Goal: Task Accomplishment & Management: Complete application form

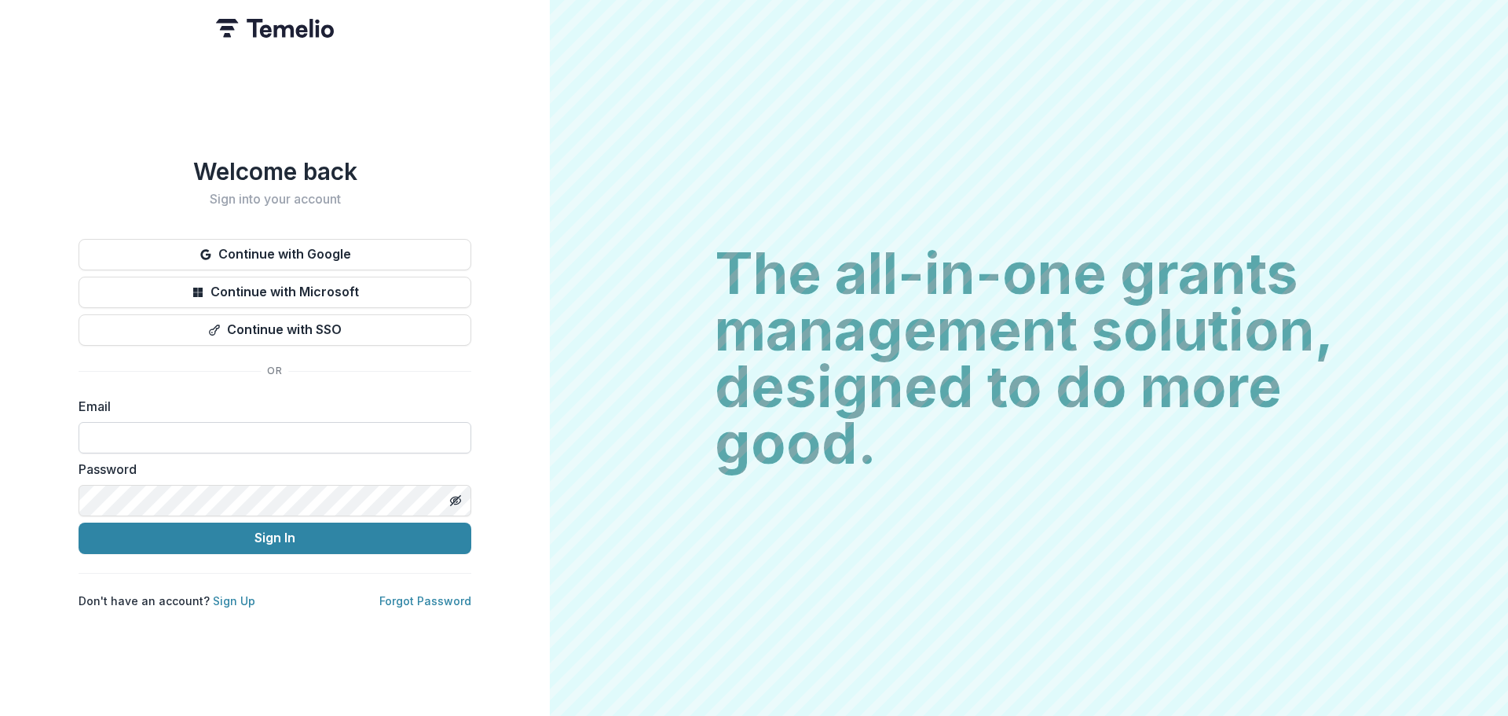
click at [268, 430] on input at bounding box center [275, 437] width 393 height 31
type input "**********"
click at [79, 522] on button "Sign In" at bounding box center [275, 537] width 393 height 31
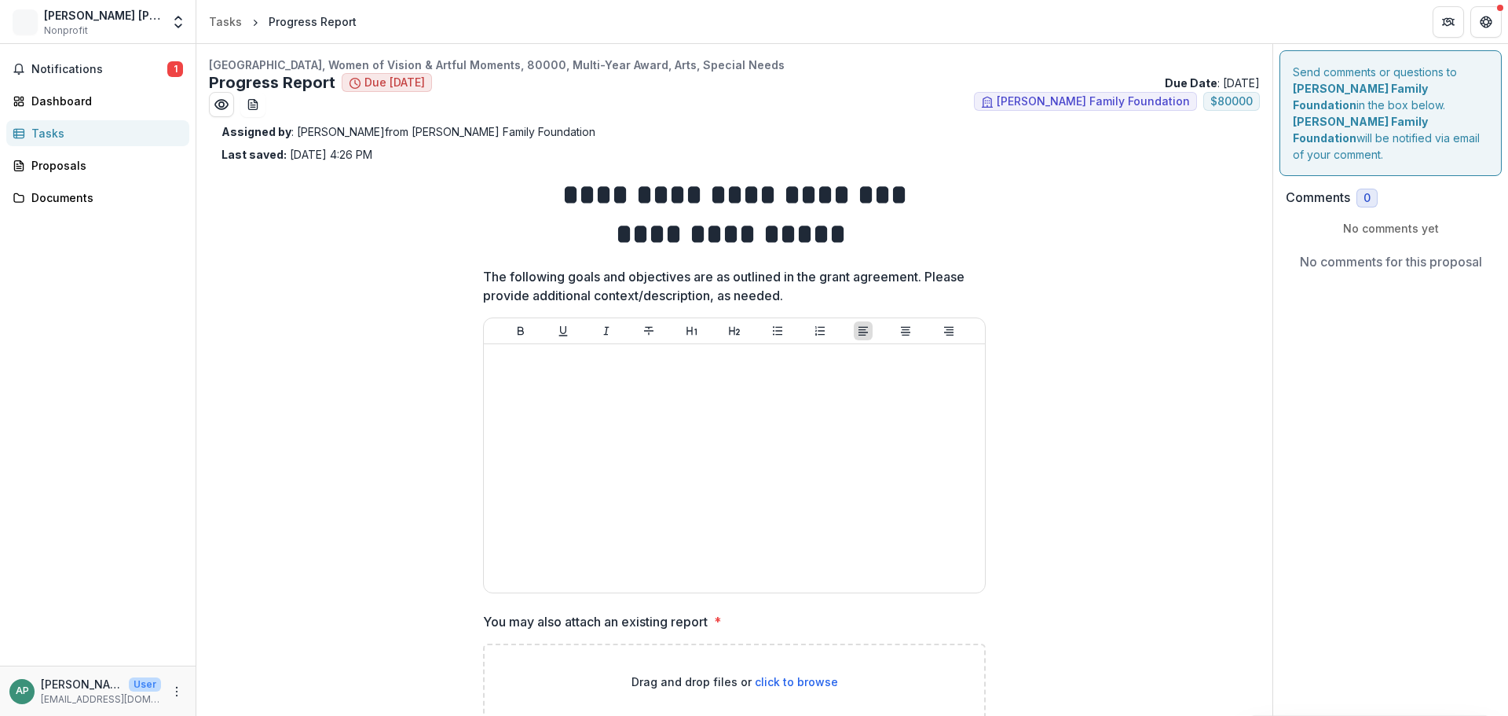
click at [823, 302] on p "The following goals and objectives are as outlined in the grant agreement. Plea…" at bounding box center [729, 286] width 493 height 38
click at [65, 162] on div "Proposals" at bounding box center [103, 165] width 145 height 16
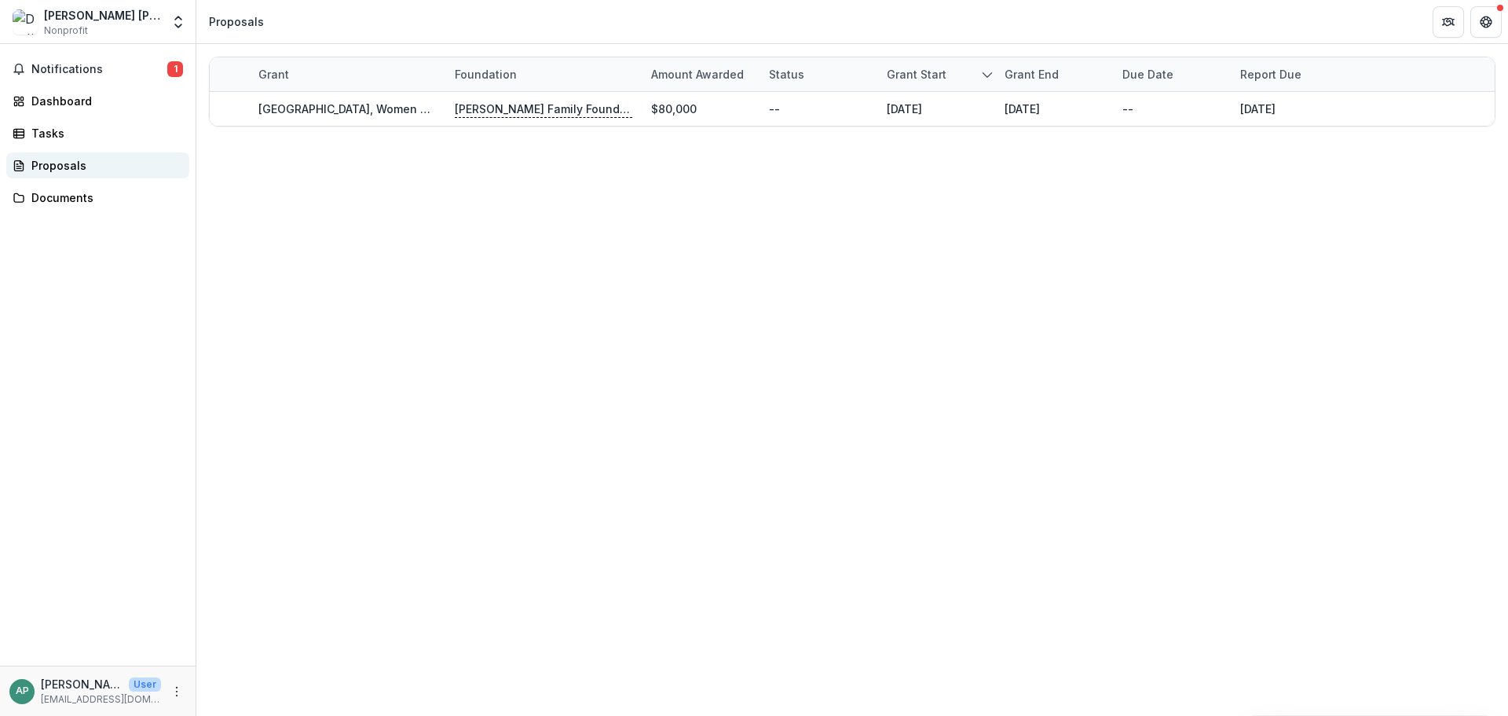
click at [50, 163] on div "Proposals" at bounding box center [103, 165] width 145 height 16
click at [38, 127] on div "Tasks" at bounding box center [103, 133] width 145 height 16
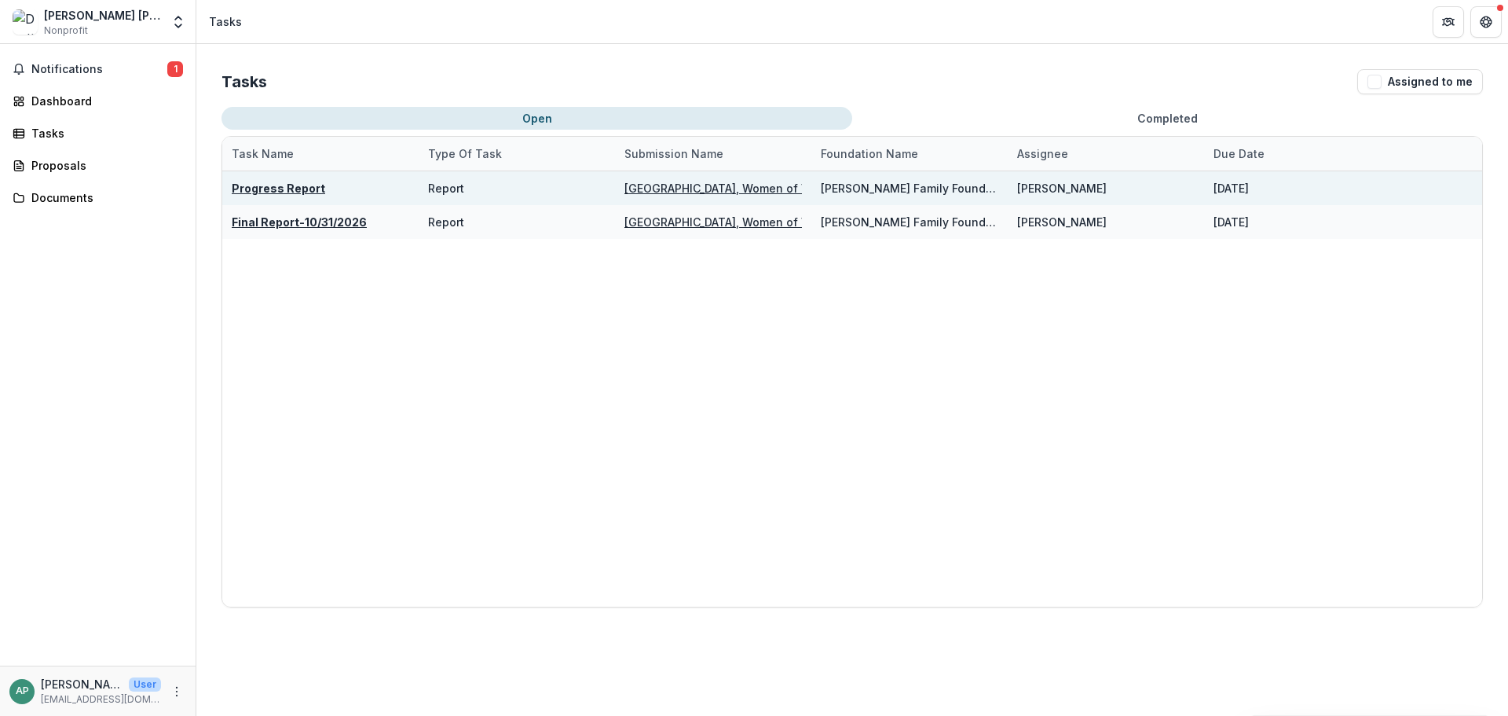
click at [284, 180] on div "Progress Report" at bounding box center [278, 188] width 93 height 16
click at [290, 193] on u "Progress Report" at bounding box center [278, 187] width 93 height 13
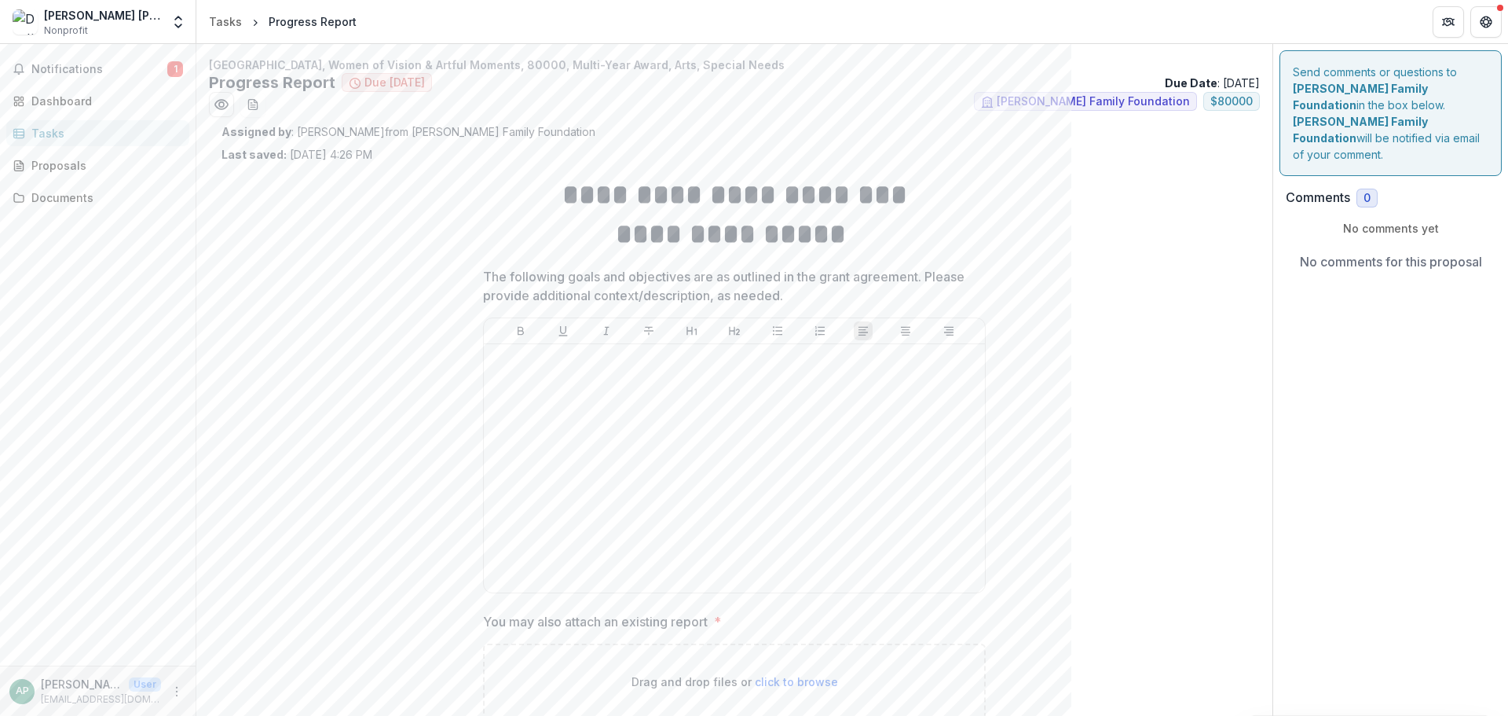
click at [800, 306] on div "The following goals and objectives are as outlined in the grant agreement. Plea…" at bounding box center [734, 433] width 503 height 332
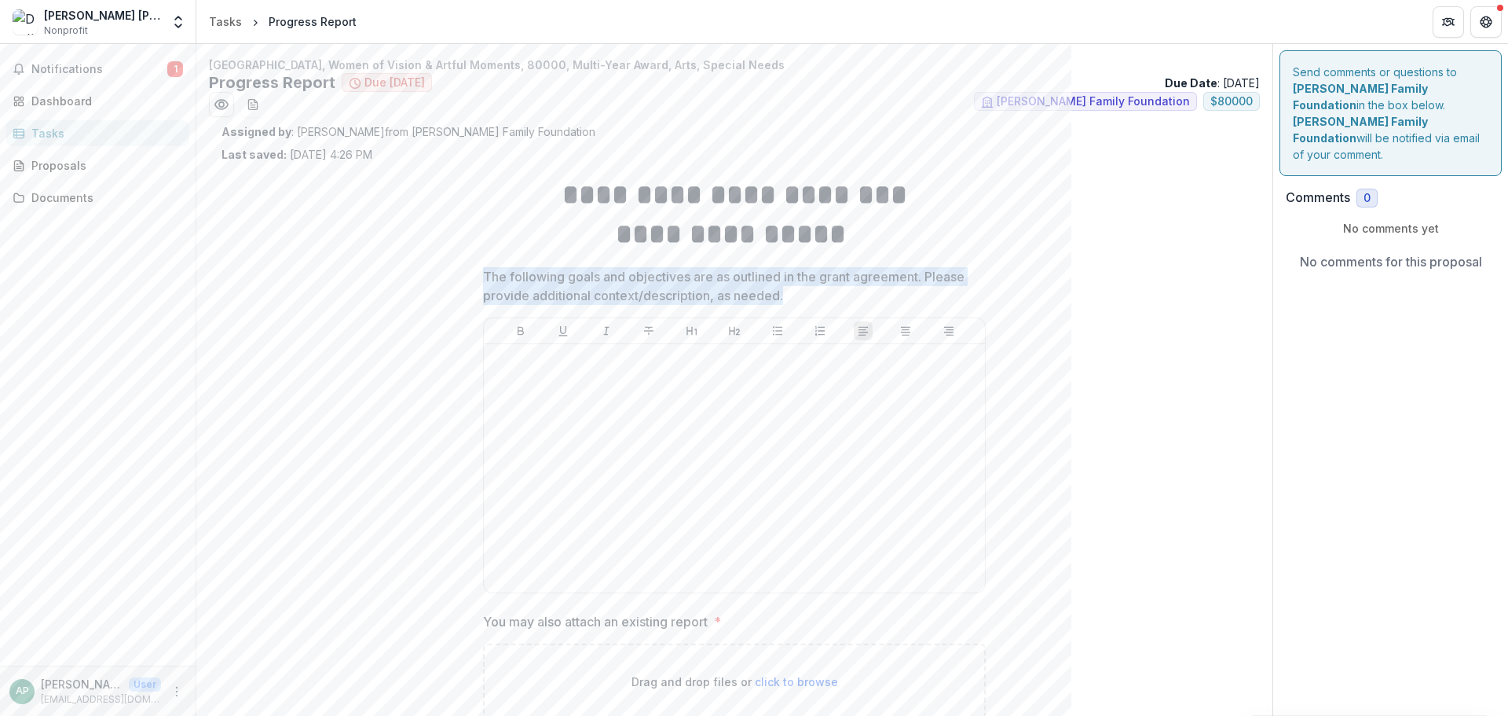
drag, startPoint x: 808, startPoint y: 298, endPoint x: 474, endPoint y: 277, distance: 334.5
click at [474, 277] on div "**********" at bounding box center [735, 684] width 528 height 1042
copy p "The following goals and objectives are as outlined in the grant agreement. Plea…"
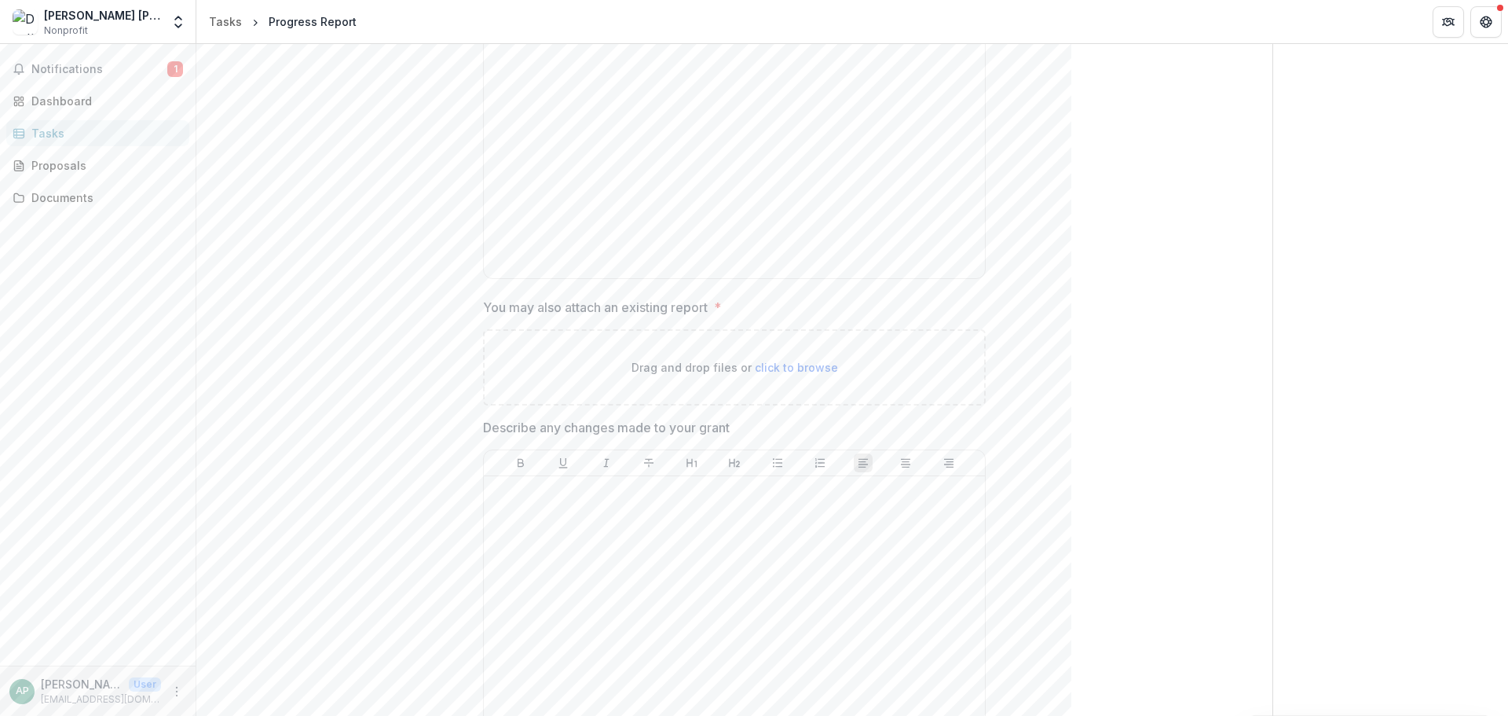
scroll to position [393, 0]
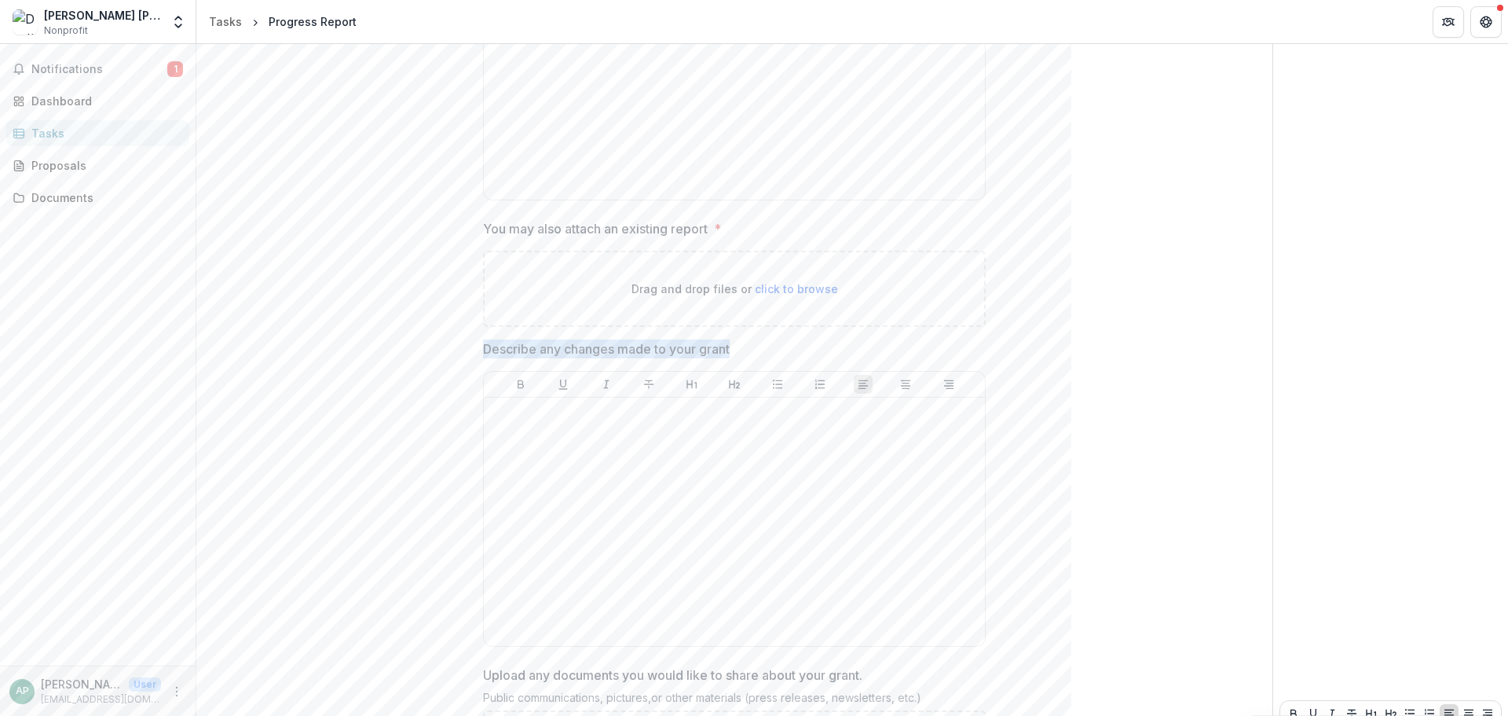
drag, startPoint x: 746, startPoint y: 340, endPoint x: 481, endPoint y: 350, distance: 265.7
click at [483, 350] on span "Describe any changes made to your grant" at bounding box center [729, 348] width 493 height 19
click at [483, 348] on p "Describe any changes made to your grant" at bounding box center [606, 348] width 247 height 19
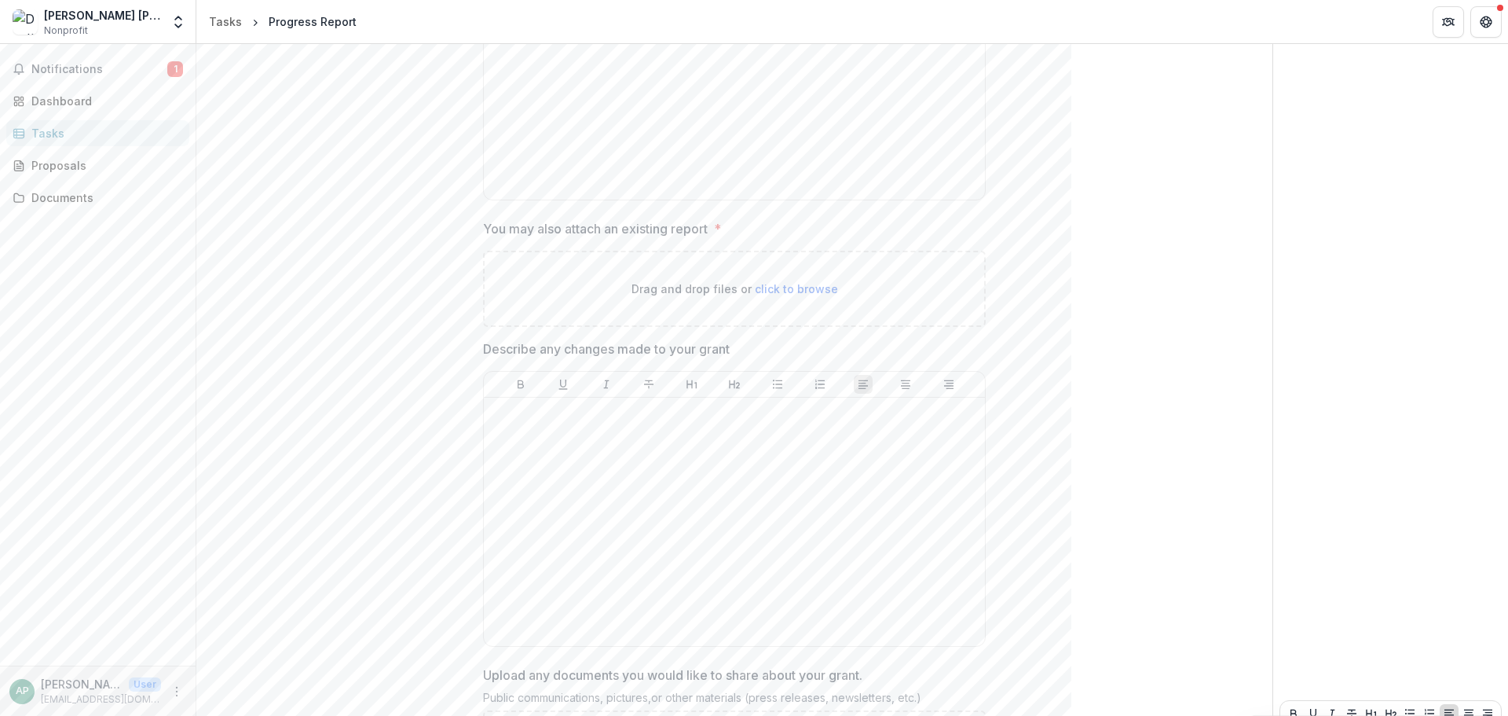
click at [789, 346] on span "Describe any changes made to your grant" at bounding box center [729, 348] width 493 height 19
drag, startPoint x: 764, startPoint y: 360, endPoint x: 489, endPoint y: 355, distance: 275.8
click at [492, 361] on div "Describe any changes made to your grant" at bounding box center [734, 495] width 503 height 313
click at [487, 354] on p "Describe any changes made to your grant" at bounding box center [606, 348] width 247 height 19
drag, startPoint x: 481, startPoint y: 352, endPoint x: 749, endPoint y: 363, distance: 268.1
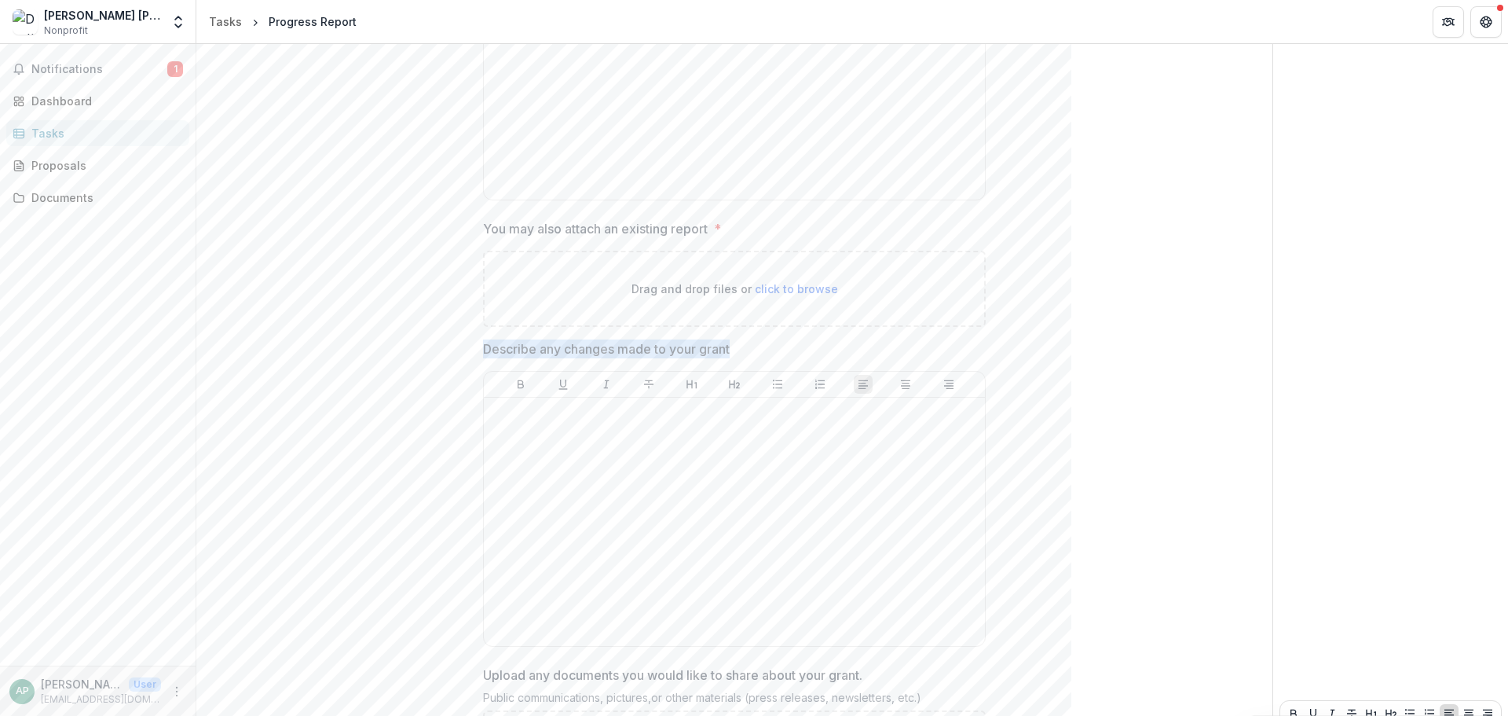
click at [749, 363] on div "Describe any changes made to your grant" at bounding box center [734, 495] width 503 height 313
copy p "Describe any changes made to your grant"
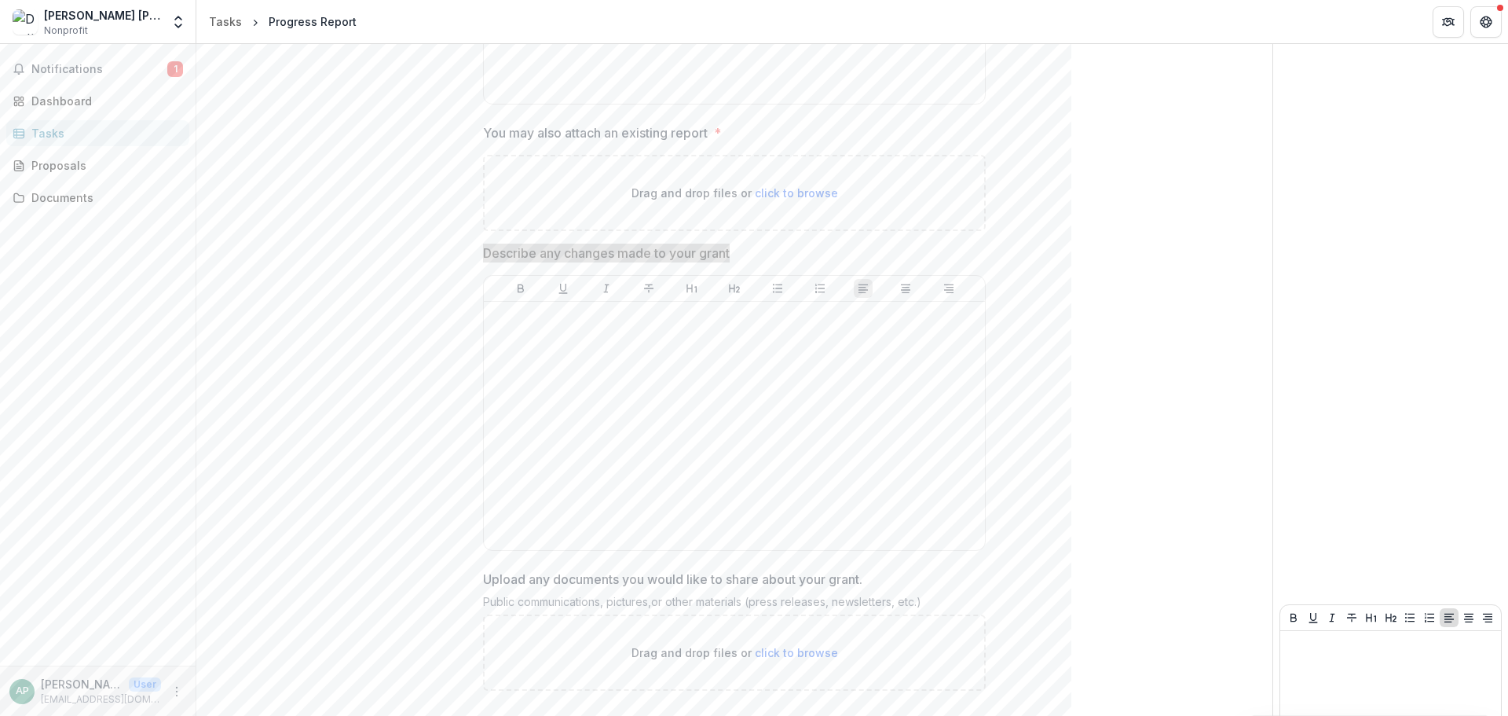
scroll to position [546, 0]
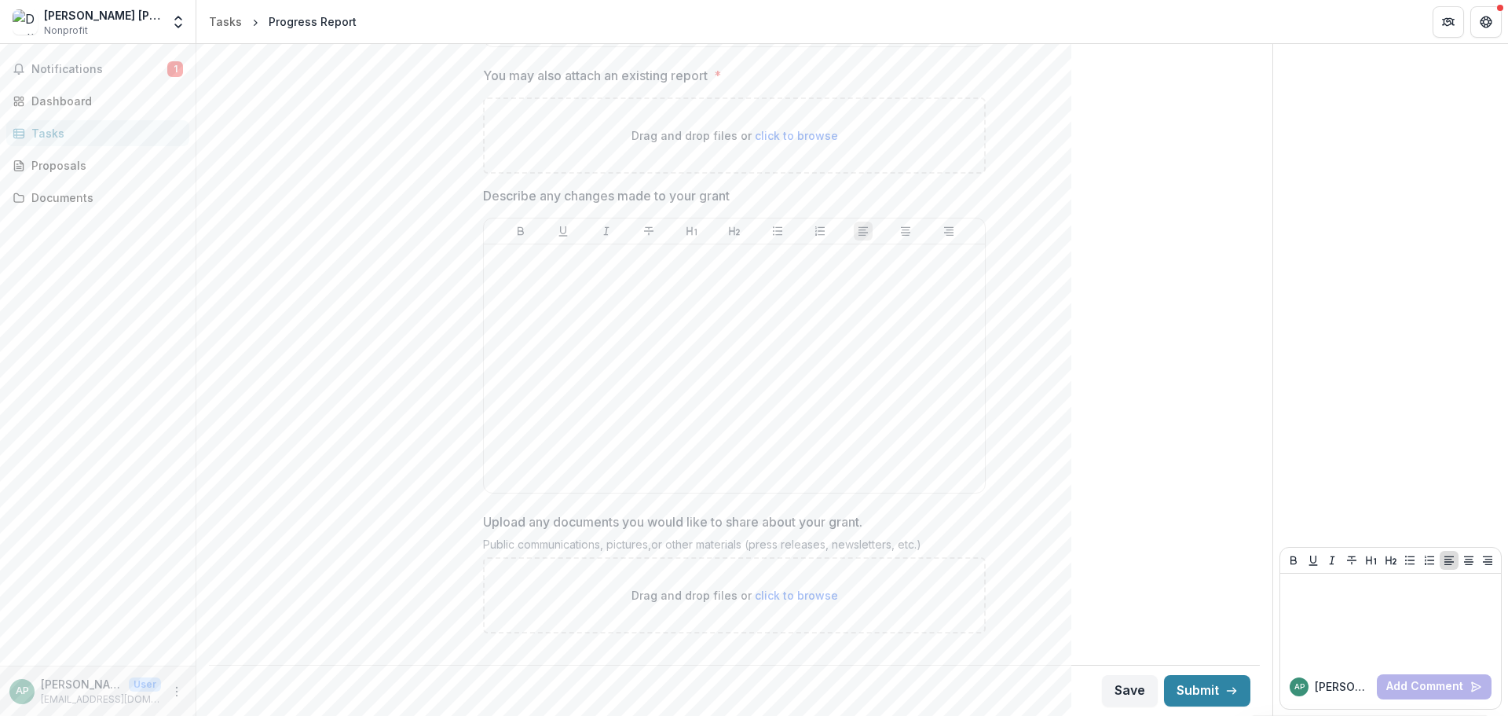
click at [855, 526] on p "Upload any documents you would like to share about your grant." at bounding box center [672, 521] width 379 height 19
copy p "Upload any documents you would like to share about your grant."
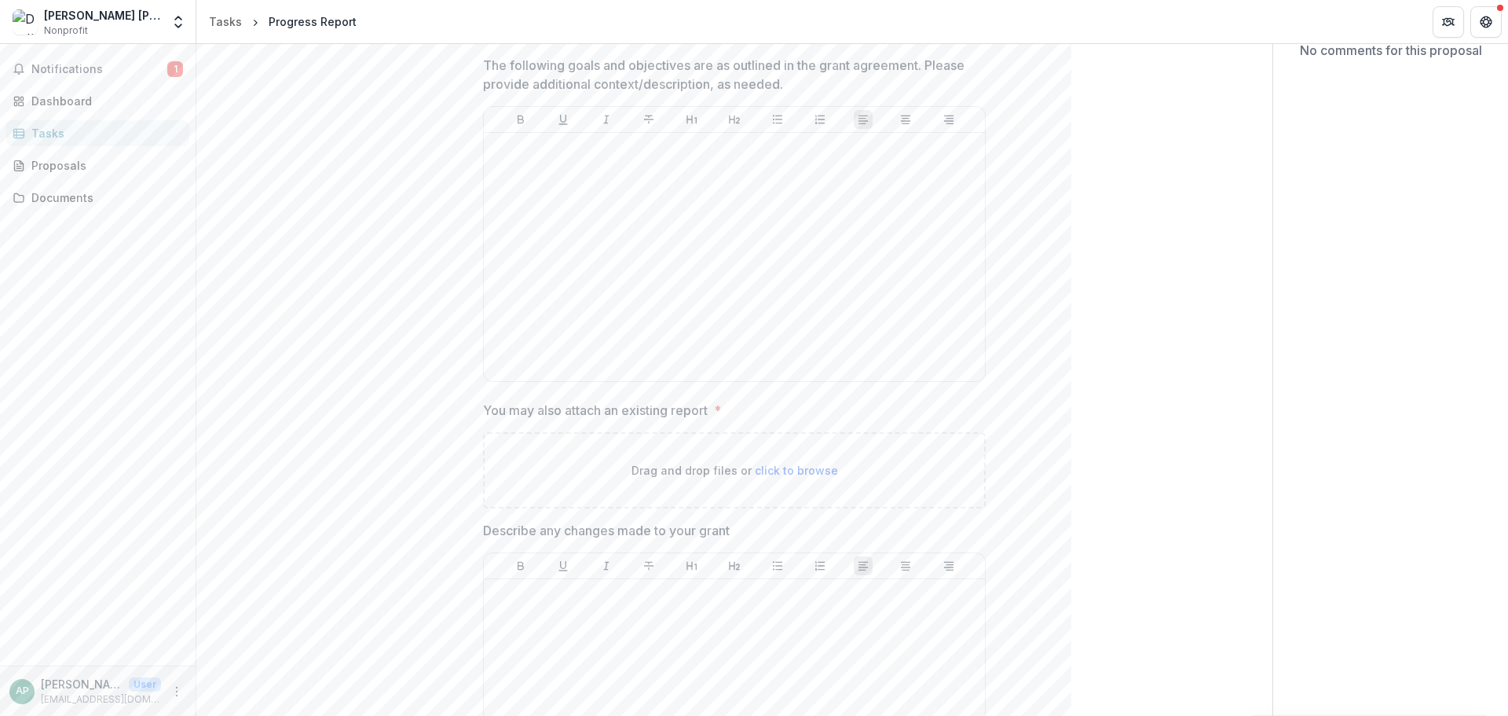
scroll to position [232, 0]
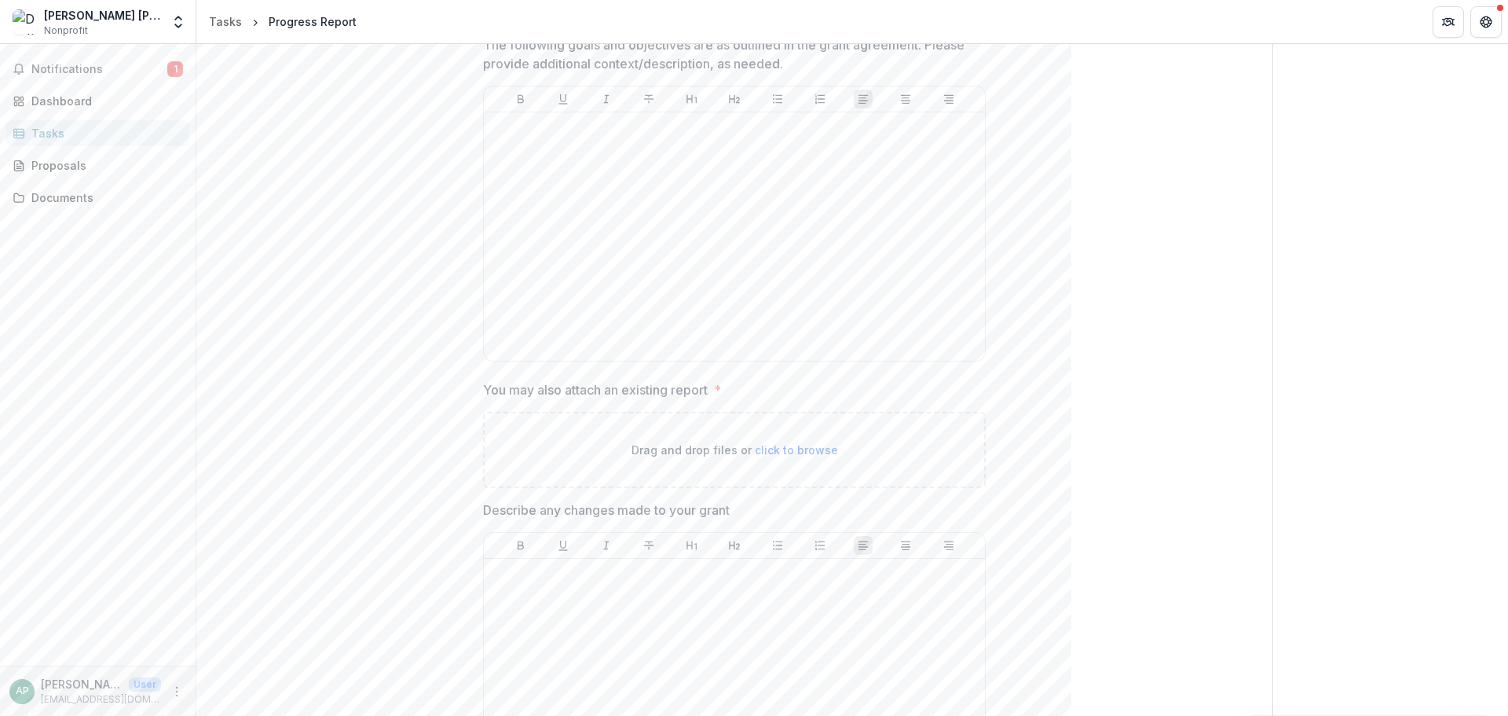
click at [731, 385] on label "You may also attach an existing report *" at bounding box center [729, 389] width 493 height 19
drag, startPoint x: 768, startPoint y: 392, endPoint x: 480, endPoint y: 385, distance: 288.4
click at [480, 385] on div "**********" at bounding box center [735, 452] width 528 height 1042
copy label "You may also attach an existing report *"
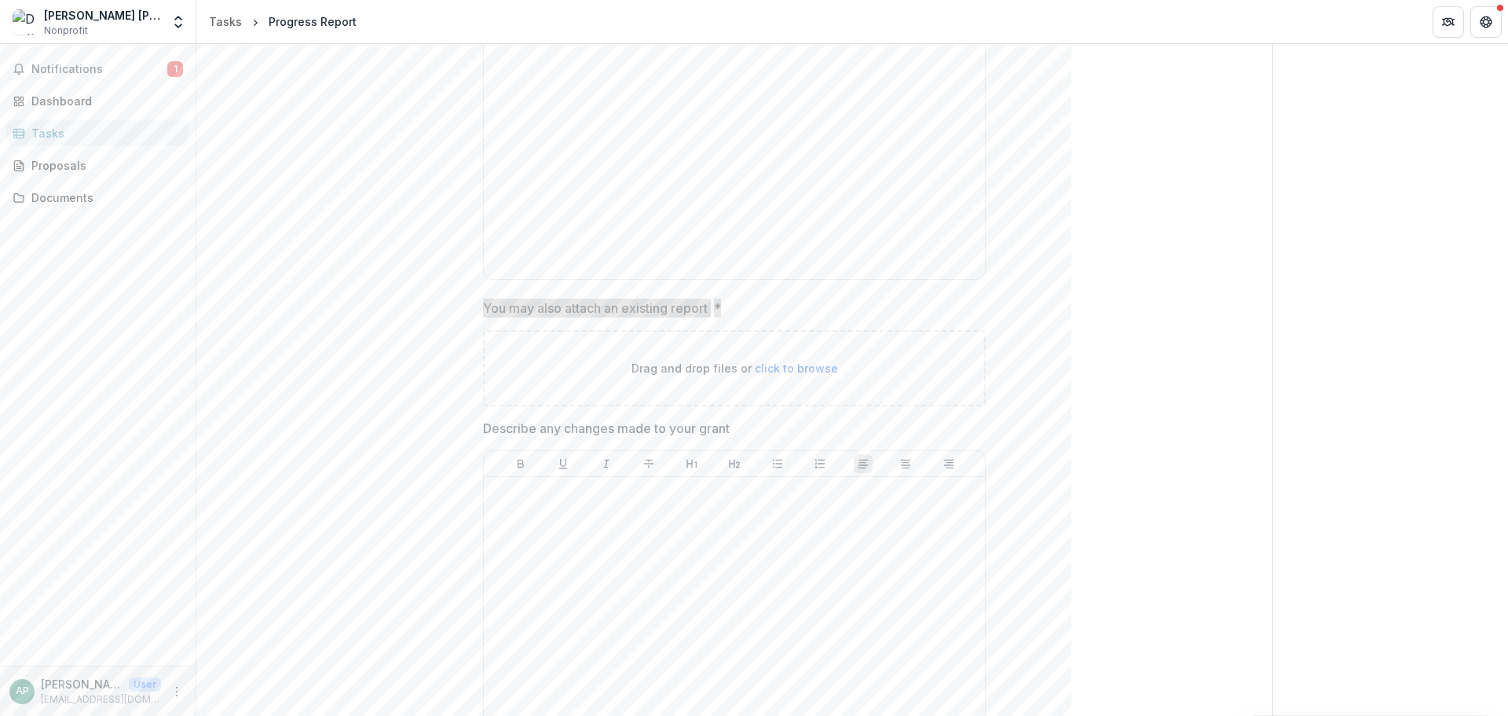
scroll to position [546, 0]
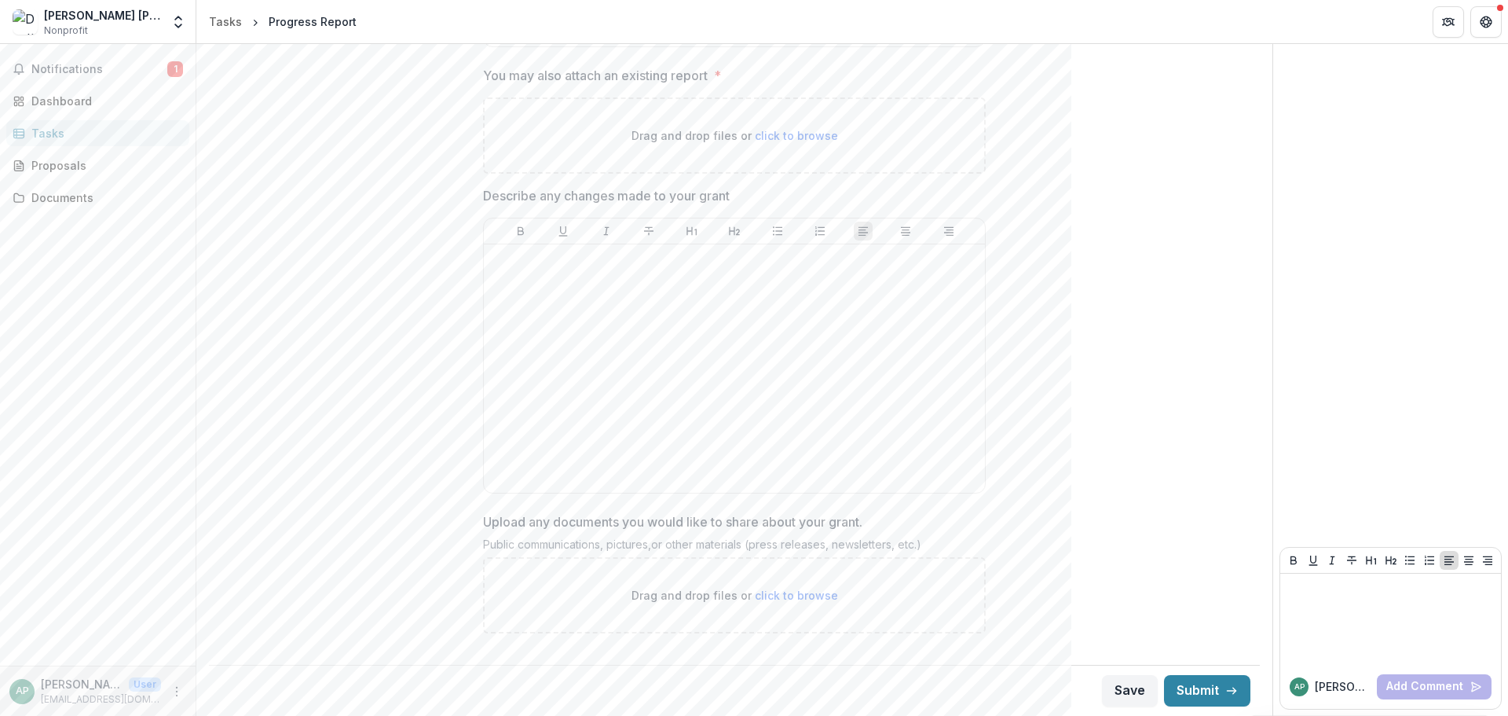
click at [860, 537] on div "Public communications, pictures,or other materials (press releases, newsletters…" at bounding box center [734, 547] width 503 height 20
click at [867, 544] on div "Public communications, pictures,or other materials (press releases, newsletters…" at bounding box center [734, 547] width 503 height 20
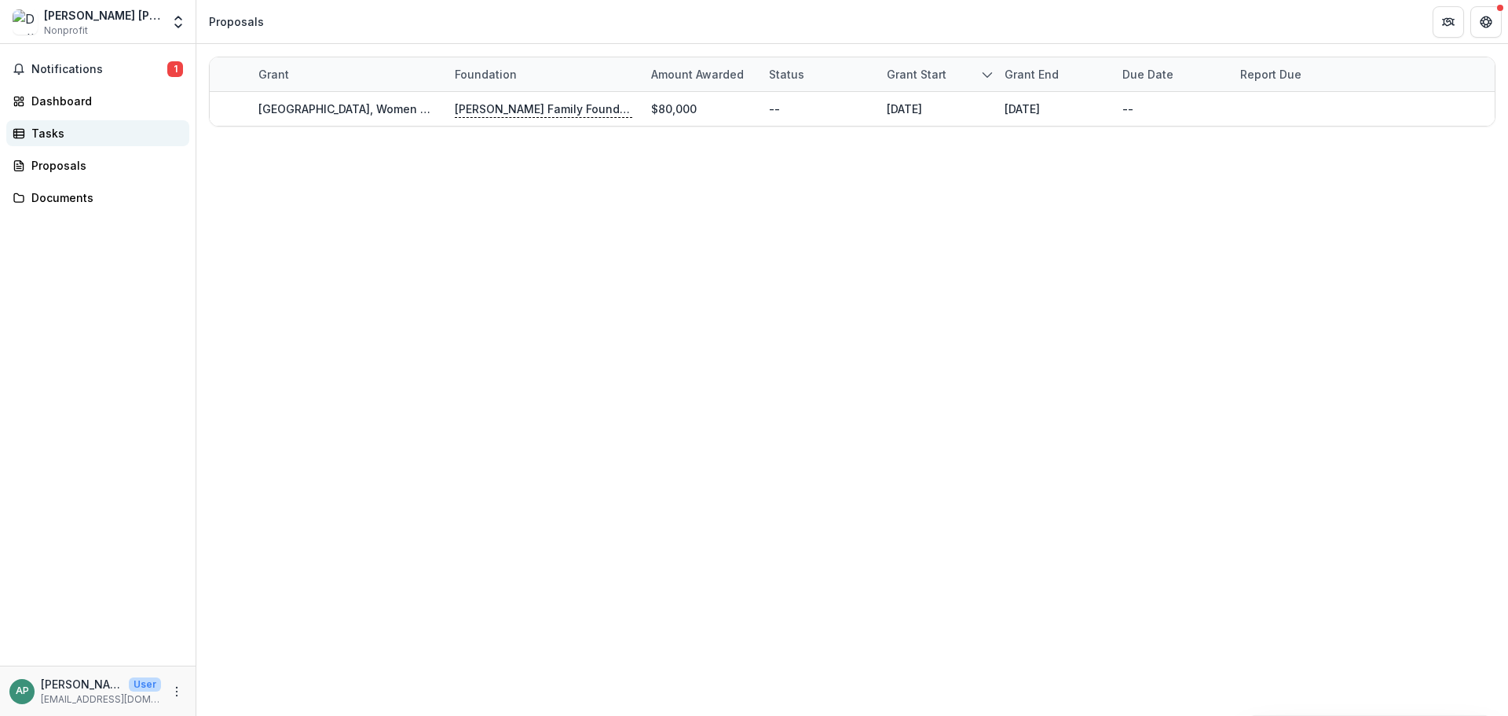
click at [60, 134] on div "Tasks" at bounding box center [103, 133] width 145 height 16
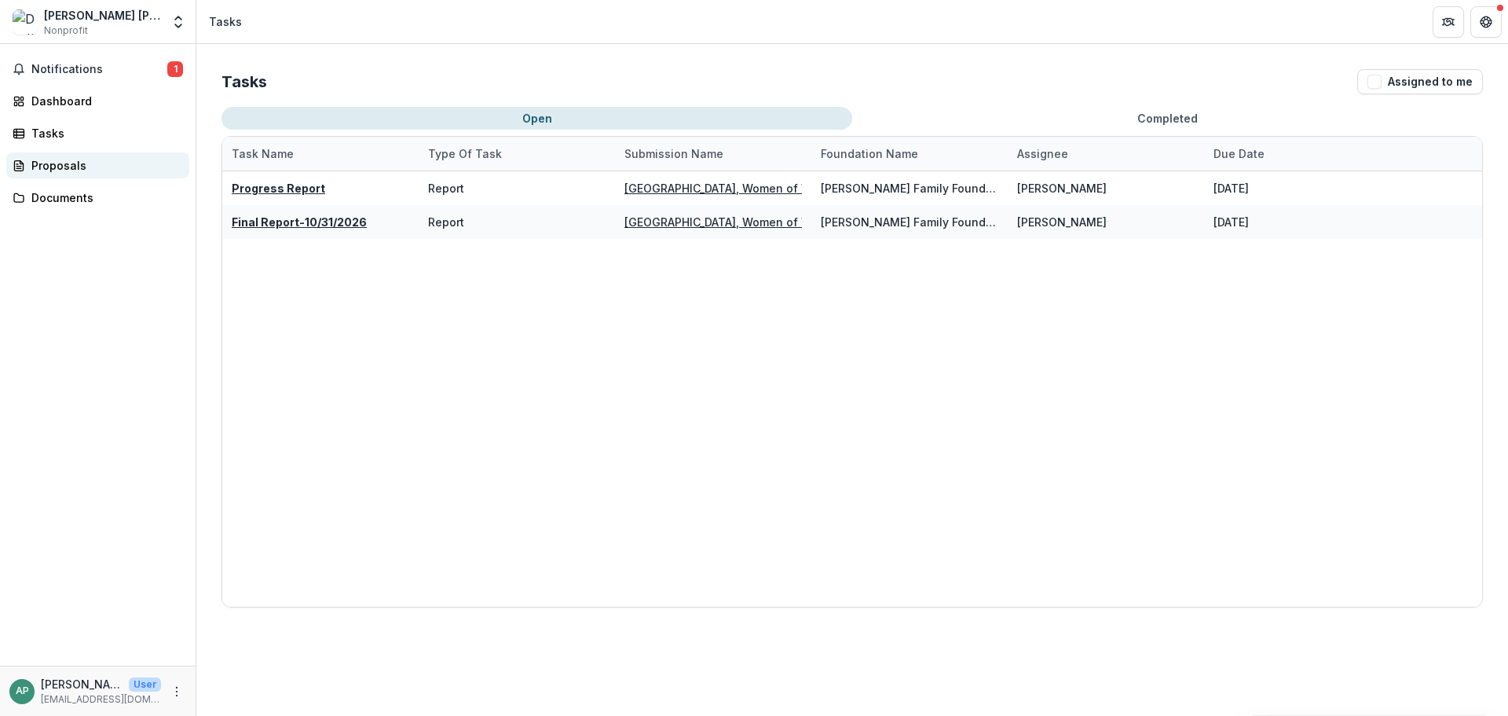
click at [60, 161] on div "Proposals" at bounding box center [103, 165] width 145 height 16
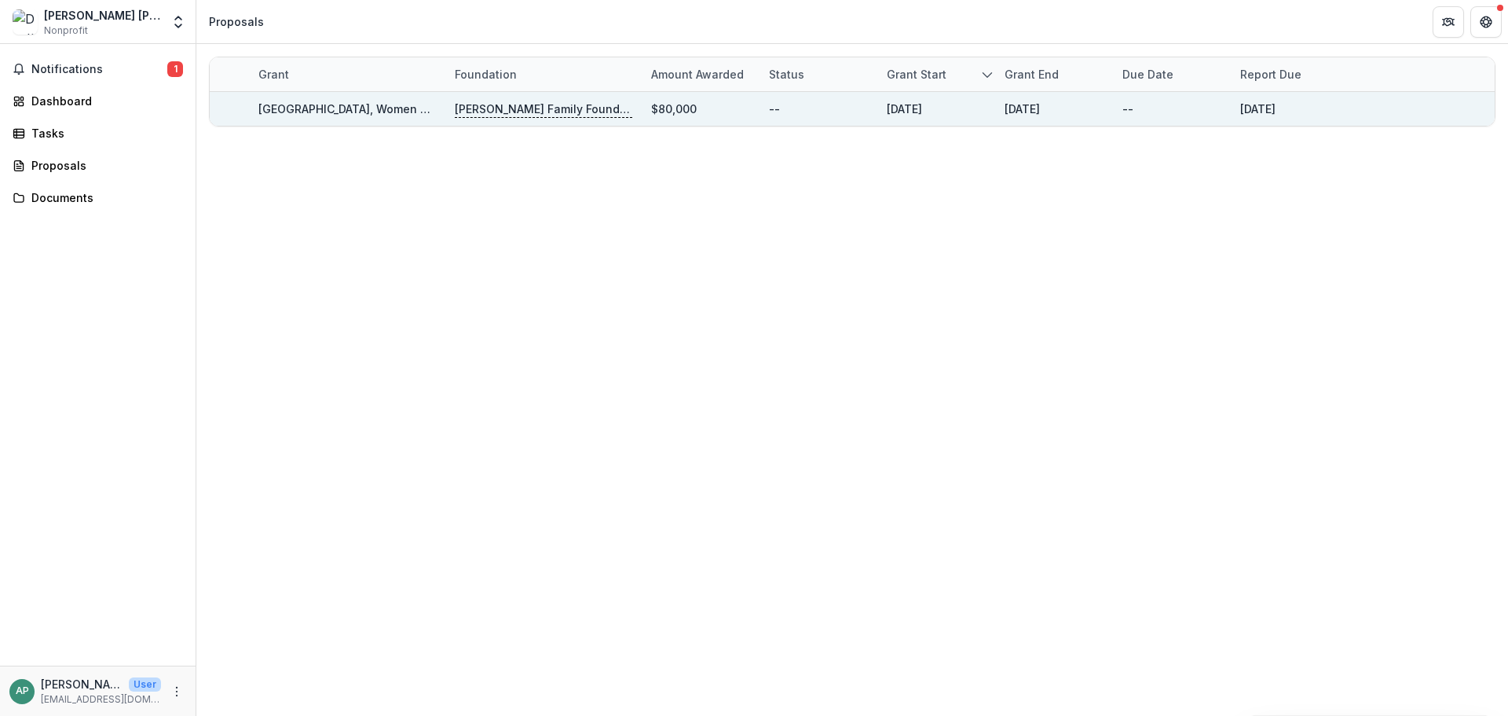
click at [364, 109] on link "[GEOGRAPHIC_DATA], Women of Vision & Artful Moments, 80000, Multi-Year Award, A…" at bounding box center [541, 108] width 566 height 13
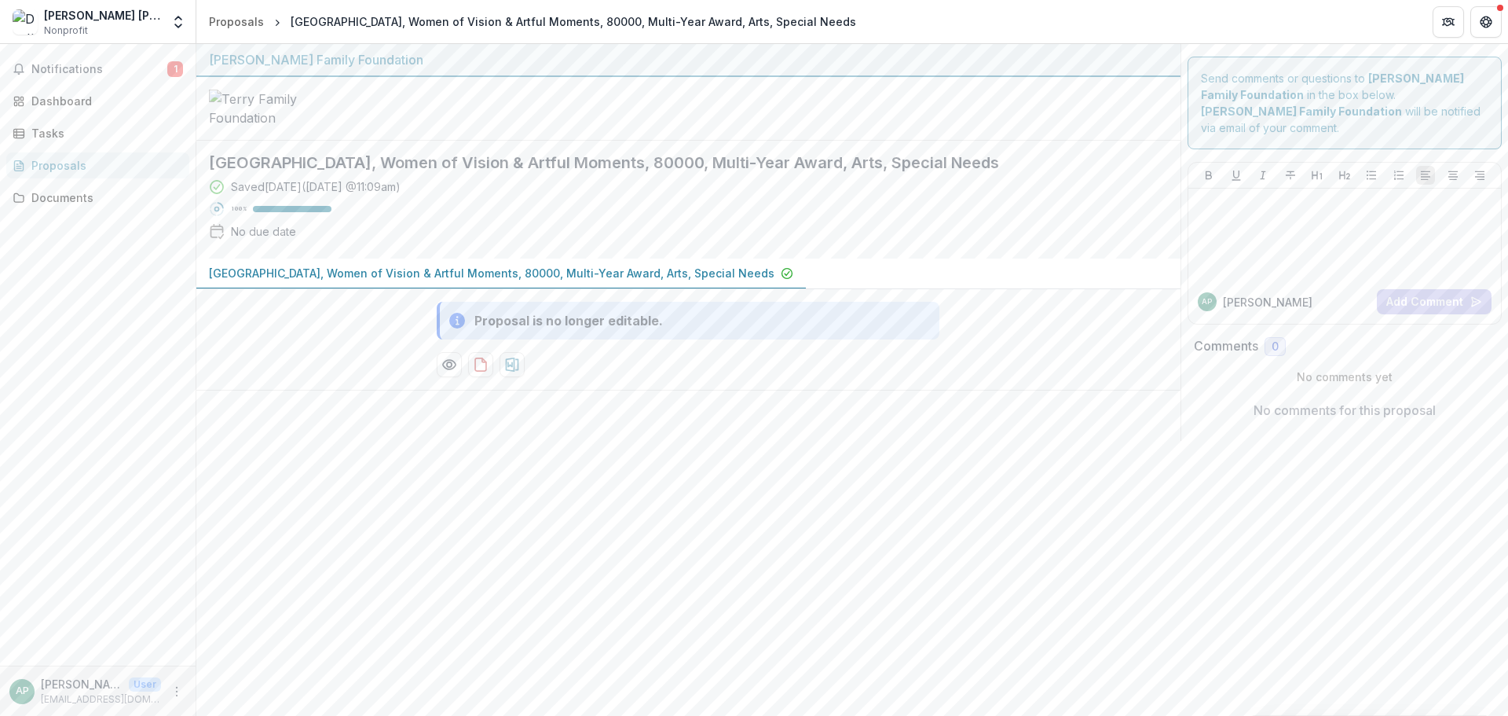
click at [866, 235] on div "Saved [DATE] ( [DATE] 11:09am ) 100 % No due date" at bounding box center [676, 212] width 934 height 68
click at [1107, 246] on div "Saved [DATE] ( [DATE] 11:09am ) 100 % No due date" at bounding box center [676, 212] width 934 height 68
click at [474, 372] on icon "download-proposal" at bounding box center [481, 365] width 16 height 16
click at [285, 281] on p "[GEOGRAPHIC_DATA], Women of Vision & Artful Moments, 80000, Multi-Year Award, A…" at bounding box center [492, 273] width 566 height 16
click at [775, 281] on p "[GEOGRAPHIC_DATA], Women of Vision & Artful Moments, 80000, Multi-Year Award, A…" at bounding box center [492, 273] width 566 height 16
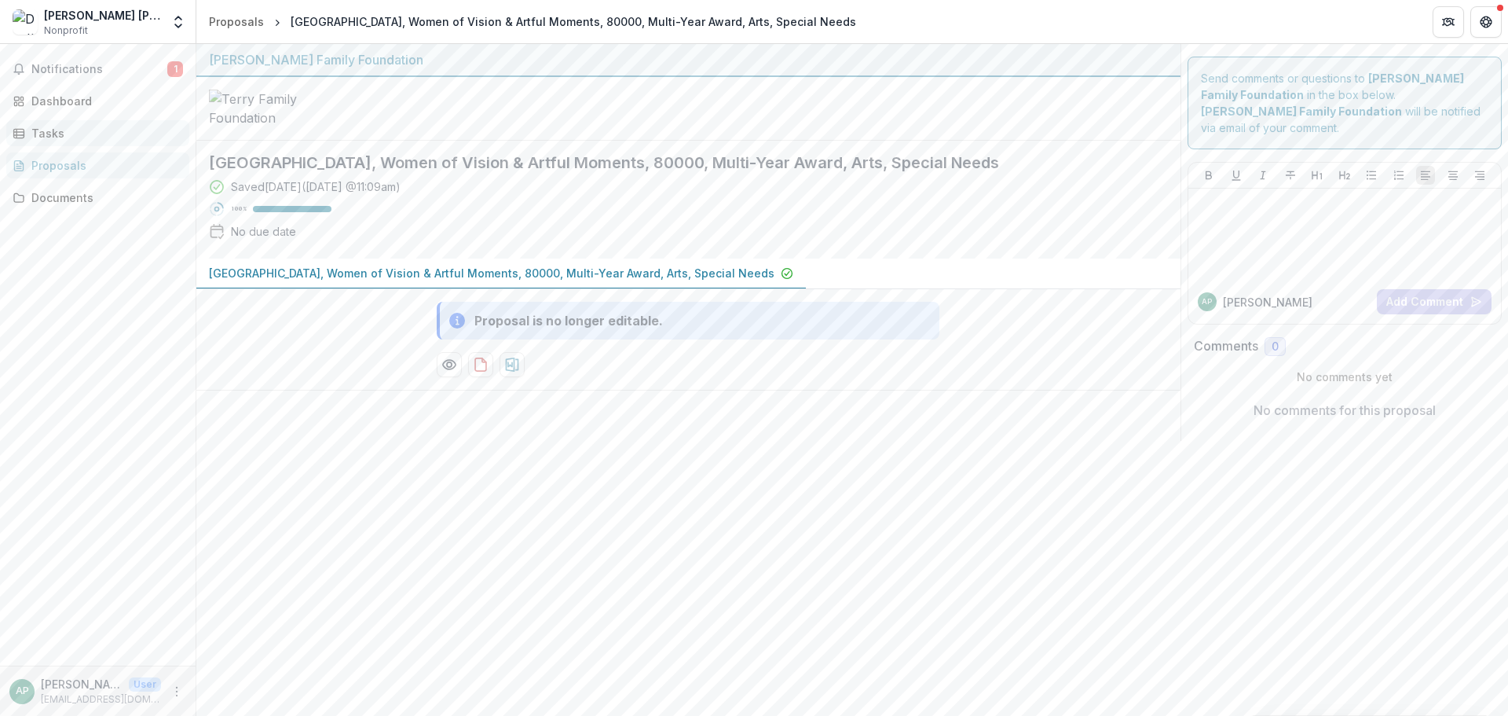
click at [17, 132] on line at bounding box center [19, 132] width 10 height 0
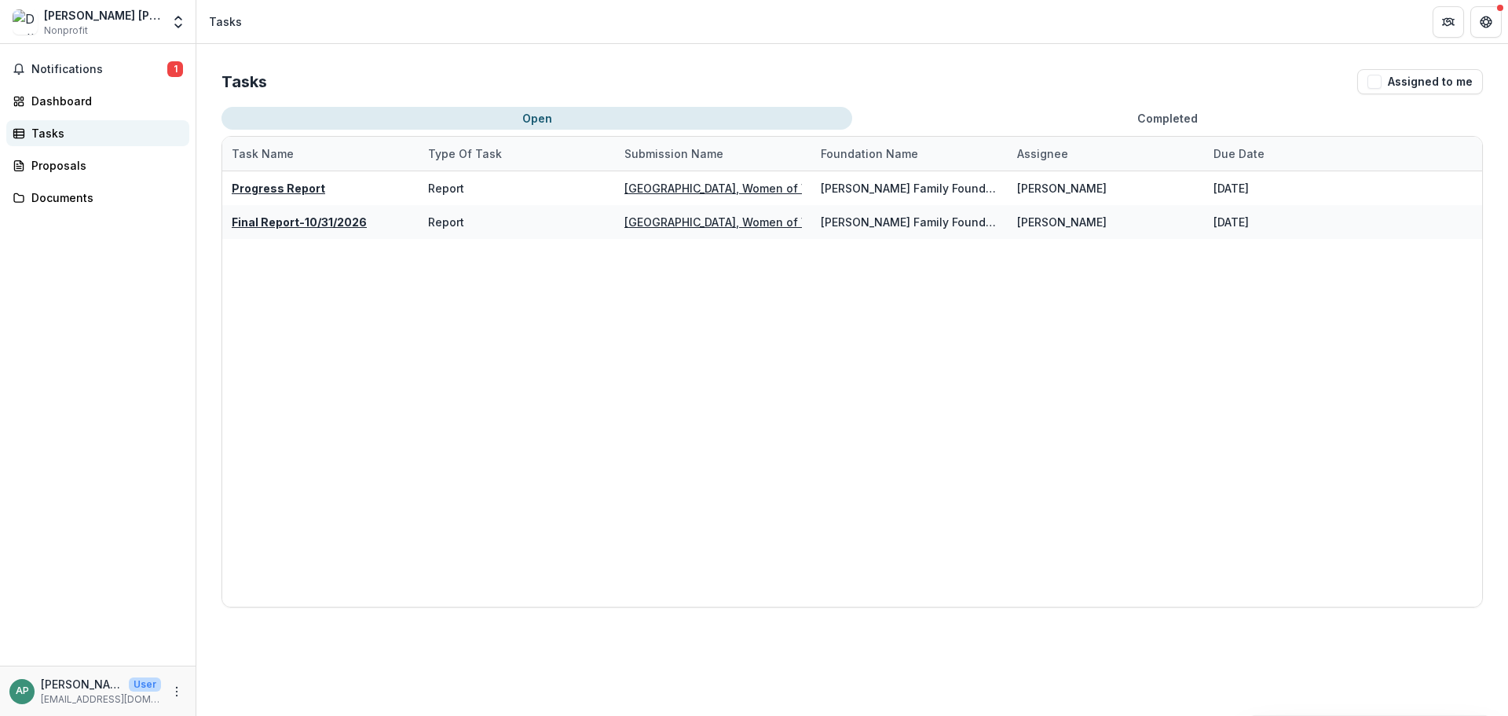
click at [46, 125] on div "Tasks" at bounding box center [103, 133] width 145 height 16
click at [47, 159] on div "Proposals" at bounding box center [103, 165] width 145 height 16
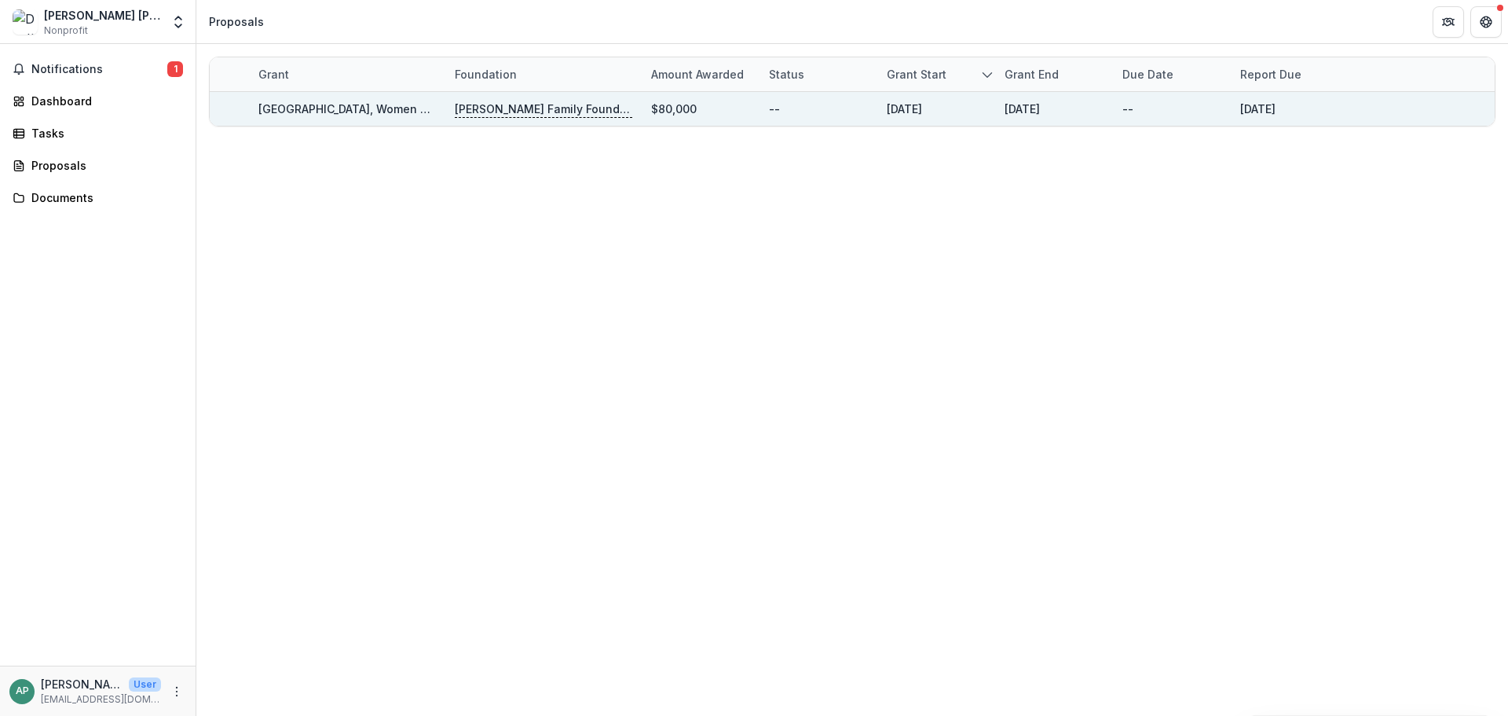
click at [353, 112] on link "[GEOGRAPHIC_DATA], Women of Vision & Artful Moments, 80000, Multi-Year Award, A…" at bounding box center [541, 108] width 566 height 13
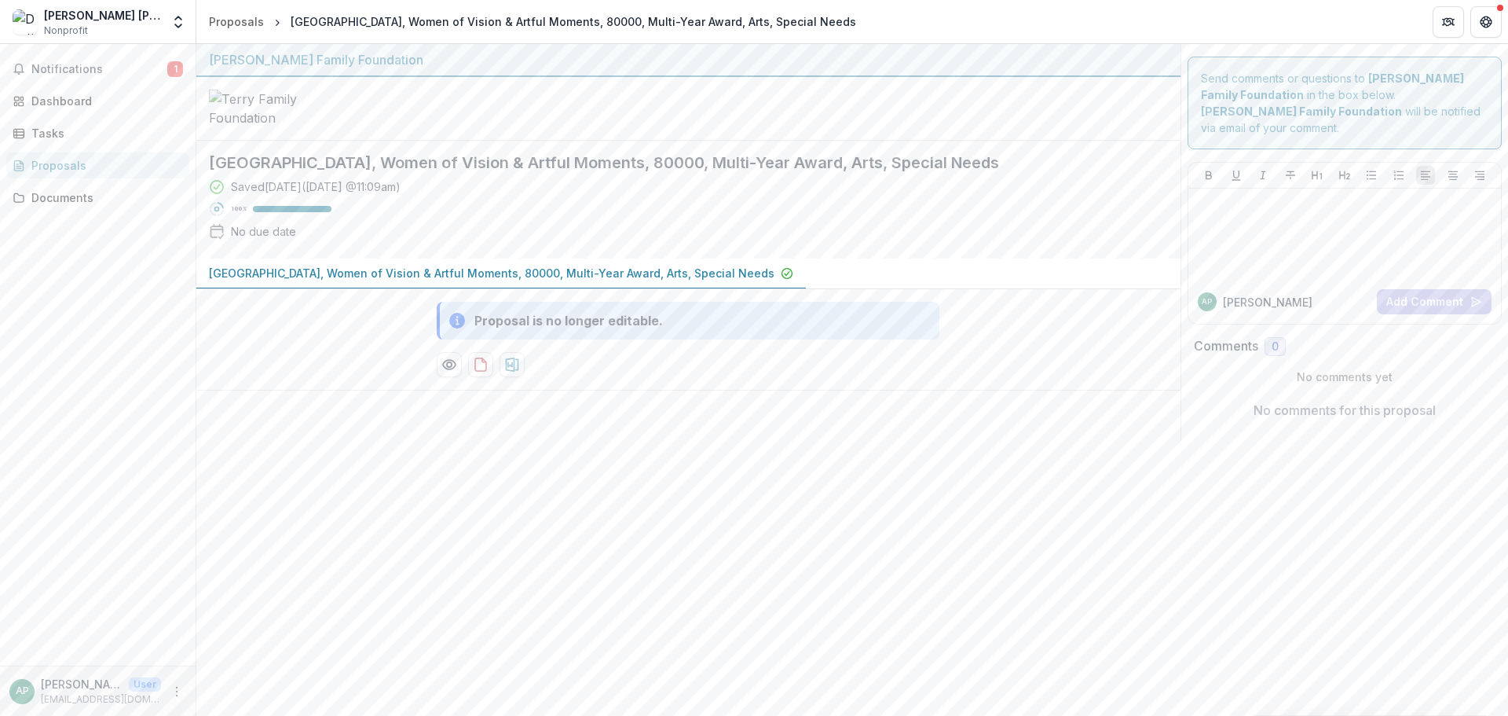
drag, startPoint x: 467, startPoint y: 205, endPoint x: 1152, endPoint y: 211, distance: 685.0
click at [1152, 211] on div "[GEOGRAPHIC_DATA], Women of Vision & Artful Moments, 80000, Multi-Year Award, A…" at bounding box center [675, 200] width 959 height 118
copy h2 "s, Women of Vision & Artful Moments, 80000, Multi-Year Award, Arts, Special Nee…"
click at [859, 140] on div at bounding box center [688, 109] width 984 height 64
click at [86, 134] on div "Tasks" at bounding box center [103, 133] width 145 height 16
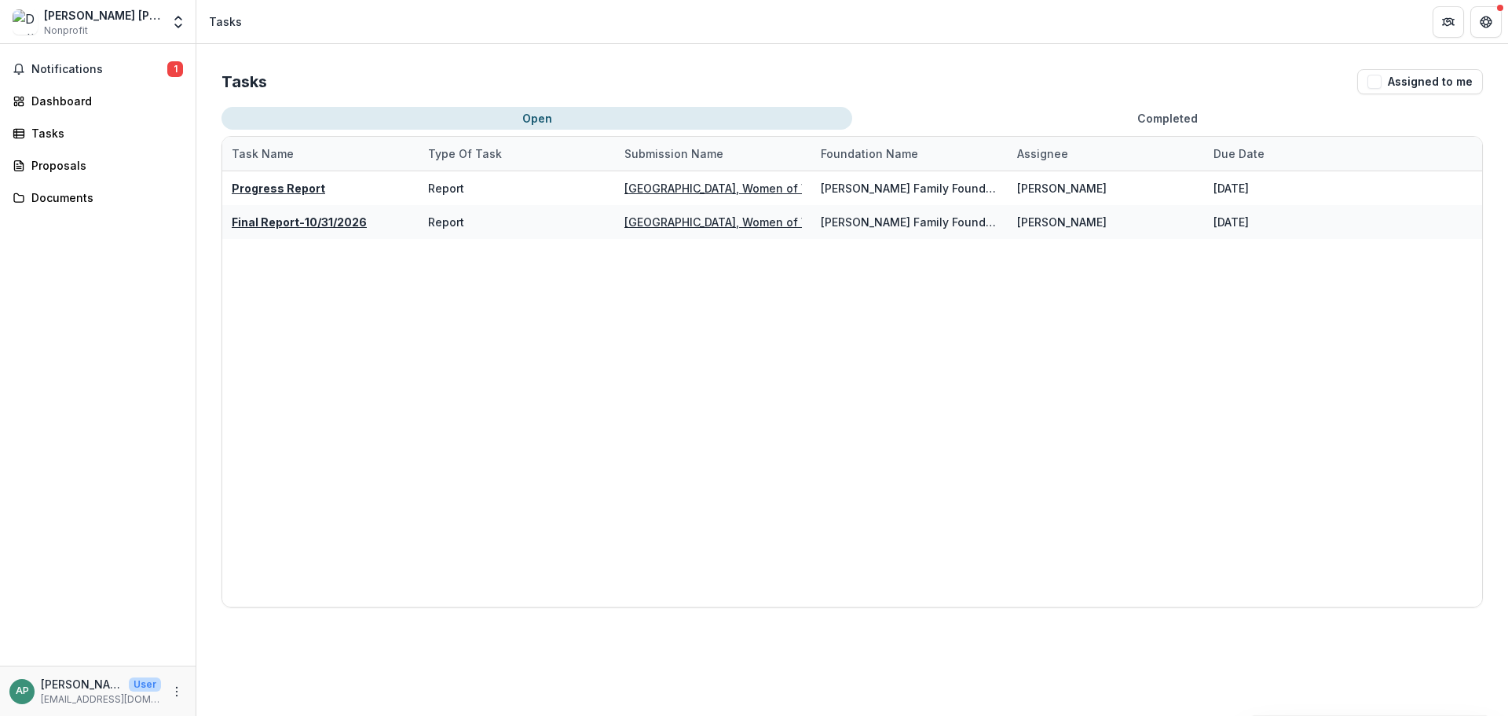
drag, startPoint x: 456, startPoint y: 466, endPoint x: 443, endPoint y: 479, distance: 18.3
click at [456, 466] on div "Progress Report Report [GEOGRAPHIC_DATA], Women of Vision & Artful Moments, 800…" at bounding box center [852, 388] width 1260 height 435
click at [57, 68] on span "Notifications" at bounding box center [99, 69] width 136 height 13
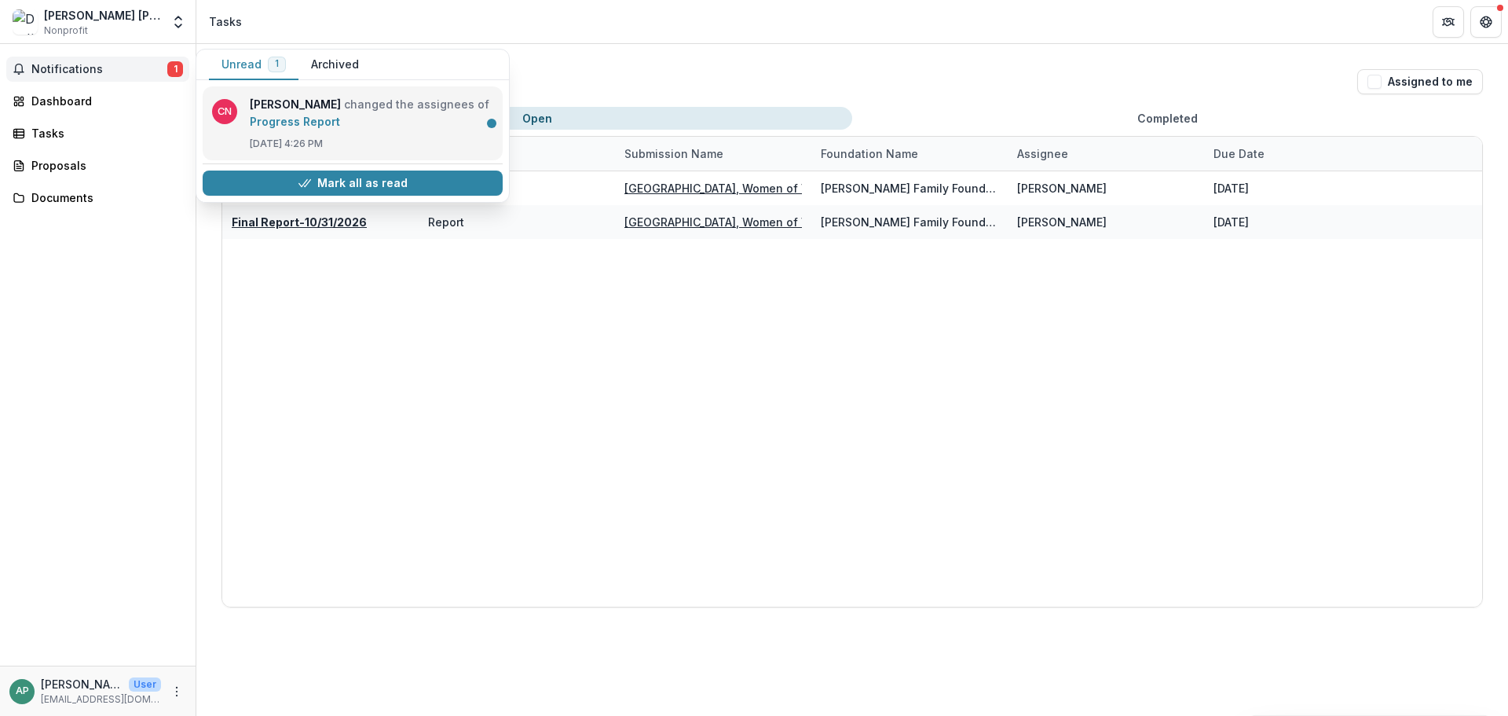
click at [286, 123] on link "Progress Report" at bounding box center [295, 121] width 90 height 13
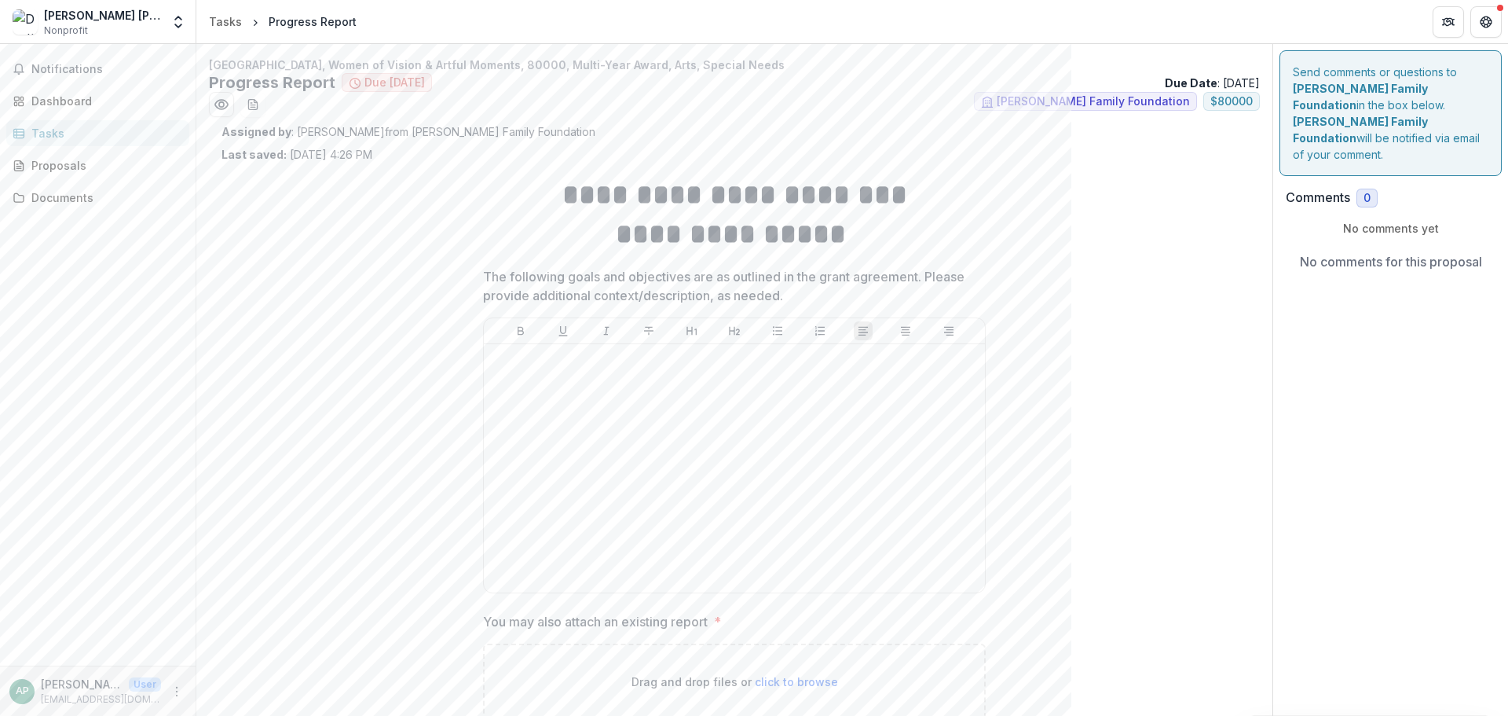
click at [386, 78] on span "Due [DATE]" at bounding box center [394, 82] width 60 height 13
